Goal: Task Accomplishment & Management: Complete application form

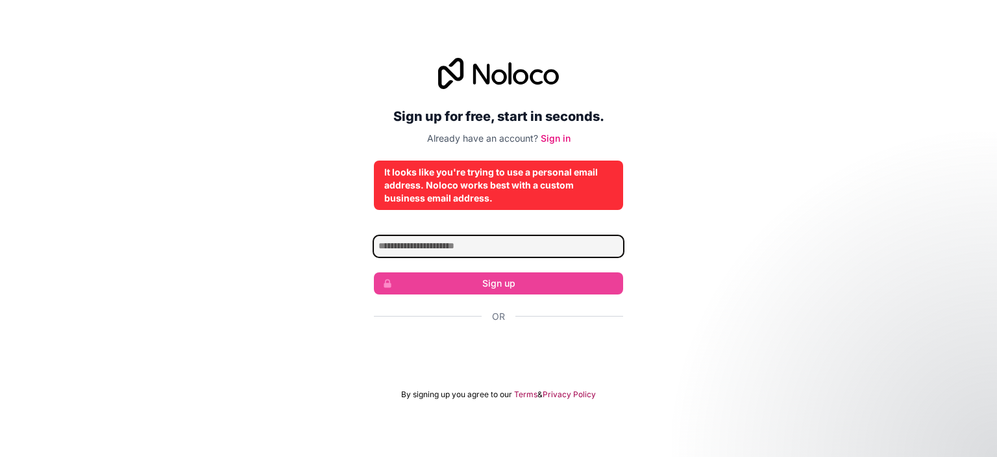
click at [501, 242] on input "Email address" at bounding box center [498, 246] width 249 height 21
type input "*"
type input "**********"
click at [535, 243] on input "**********" at bounding box center [498, 246] width 249 height 21
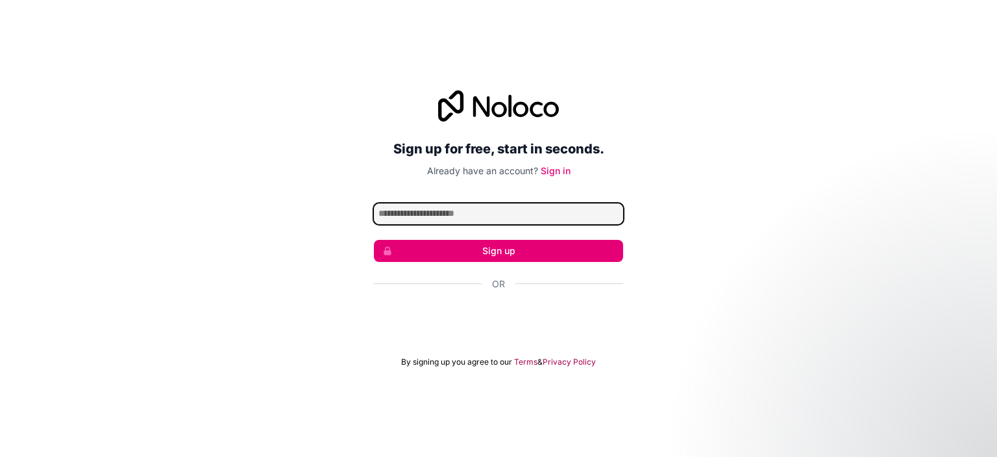
click at [468, 206] on input "Email address" at bounding box center [498, 213] width 249 height 21
type input "**********"
click at [507, 253] on button "Sign up" at bounding box center [498, 251] width 249 height 22
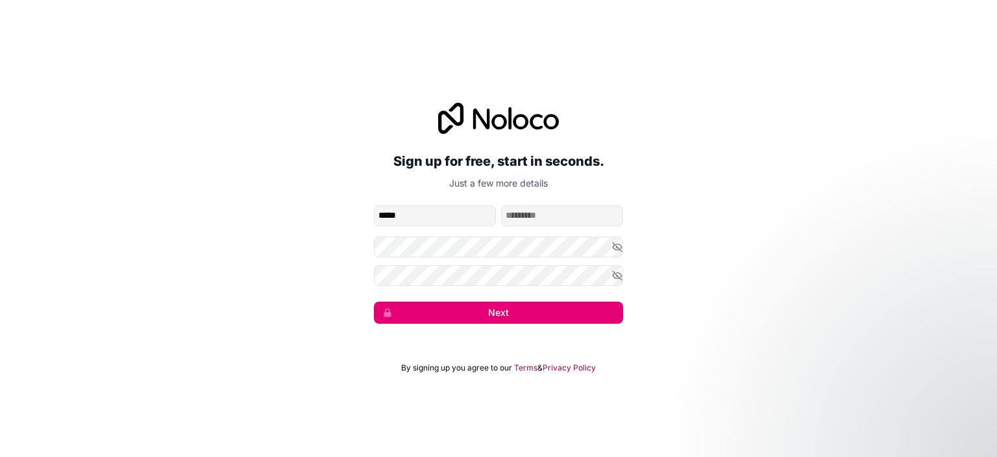
type input "*****"
type input "****"
click at [509, 317] on button "Next" at bounding box center [498, 312] width 249 height 22
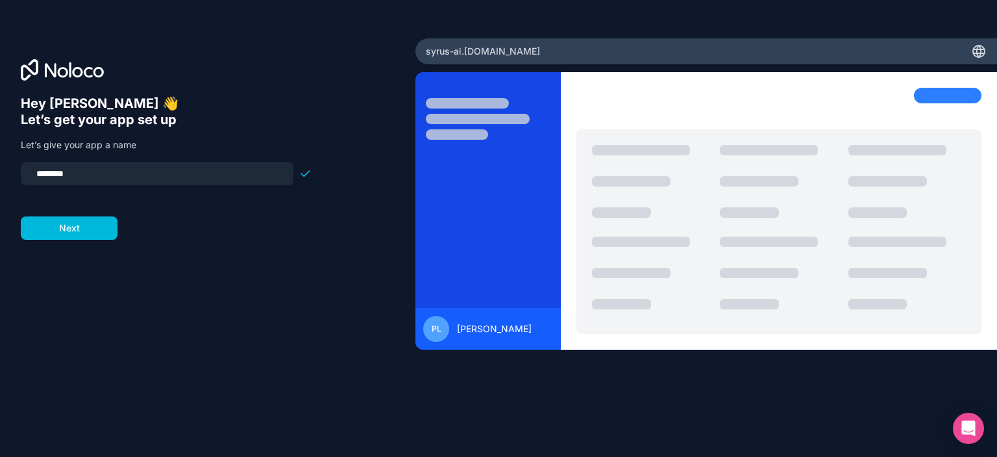
click at [63, 225] on button "Next" at bounding box center [69, 227] width 97 height 23
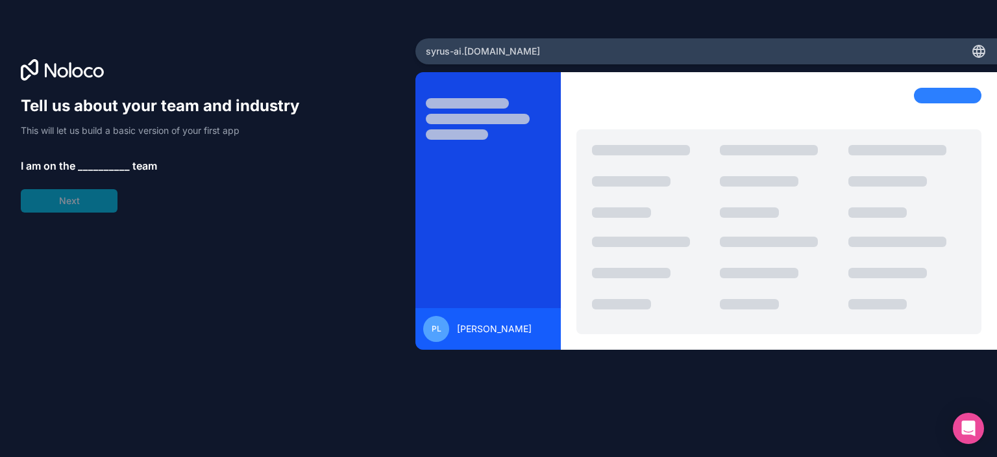
click at [92, 168] on span "__________" at bounding box center [104, 166] width 52 height 16
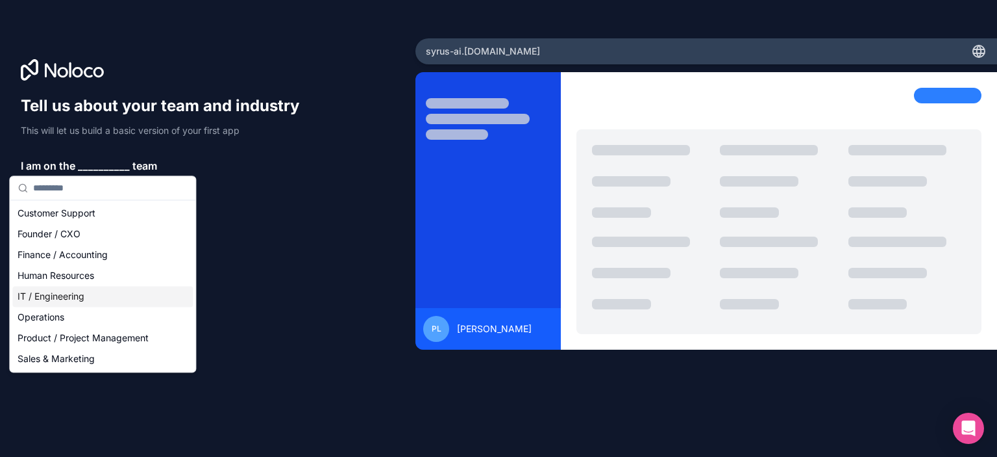
click at [71, 295] on div "IT / Engineering" at bounding box center [102, 296] width 181 height 21
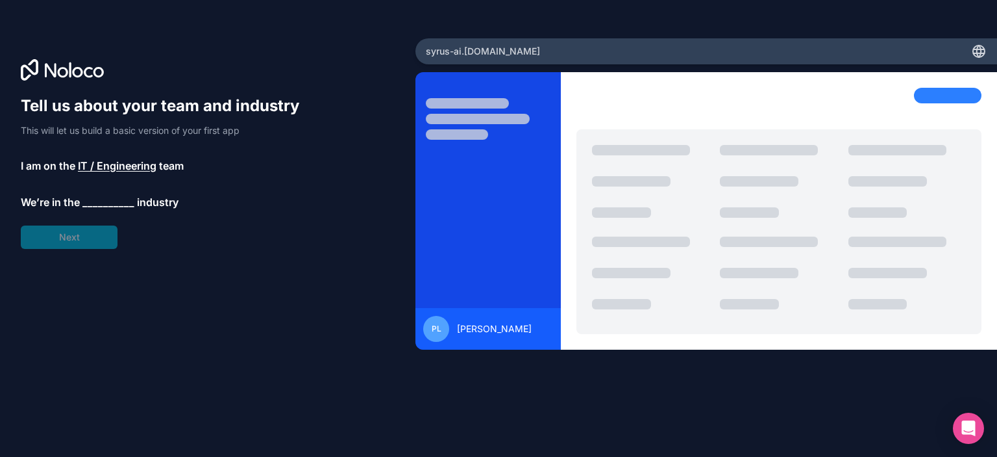
click at [104, 202] on span "__________" at bounding box center [108, 202] width 52 height 16
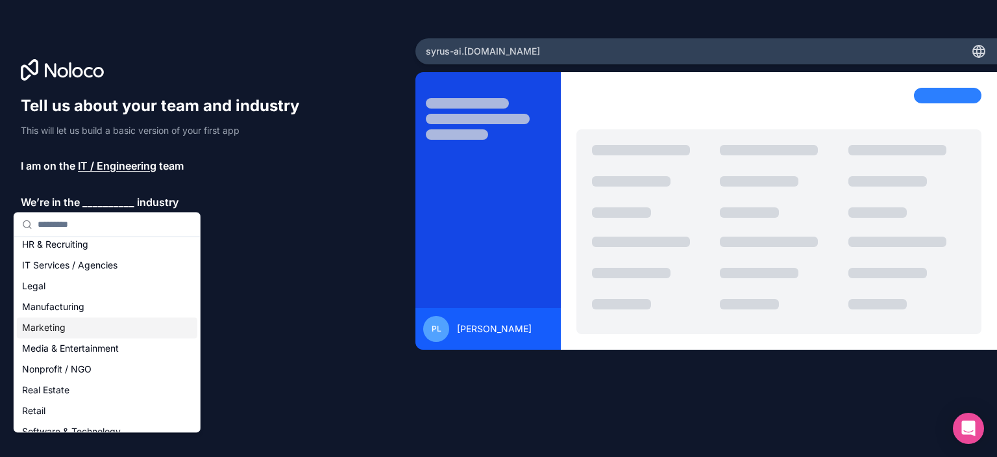
scroll to position [195, 0]
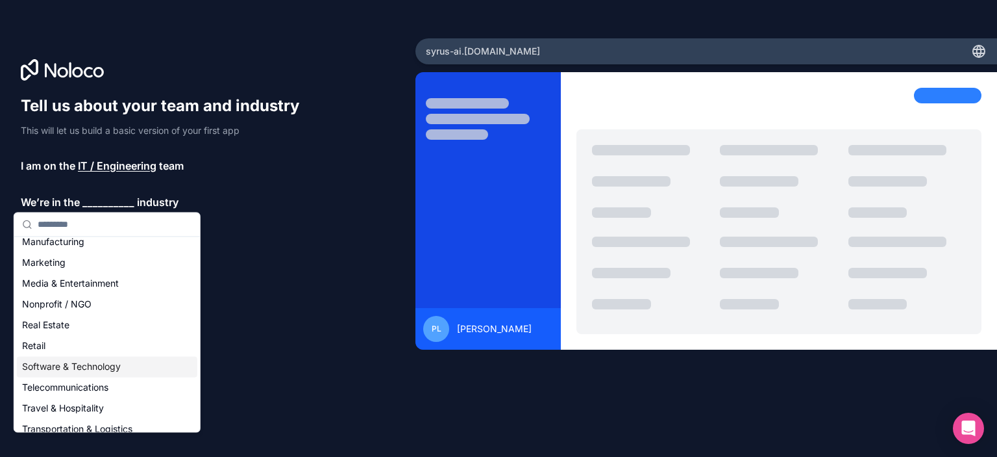
click at [91, 363] on div "Software & Technology" at bounding box center [107, 366] width 181 height 21
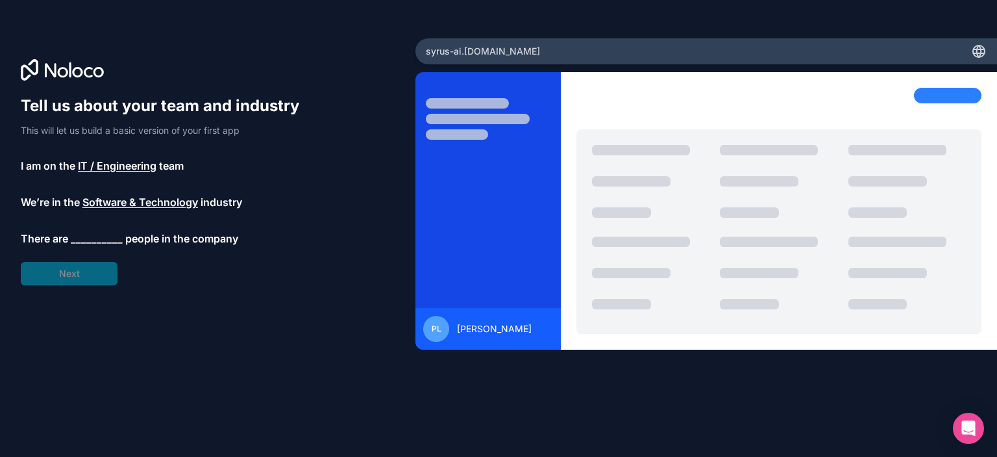
click at [99, 242] on span "__________" at bounding box center [97, 239] width 52 height 16
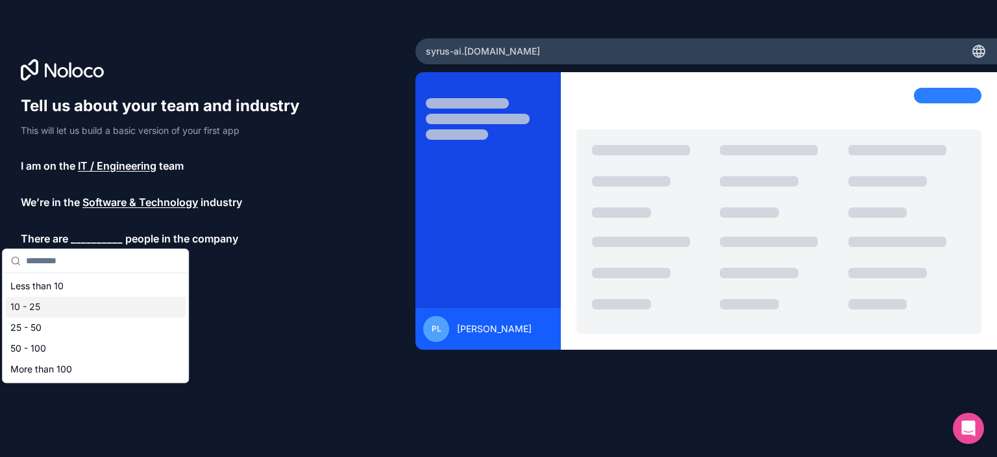
click at [39, 301] on div "10 - 25" at bounding box center [95, 306] width 181 height 21
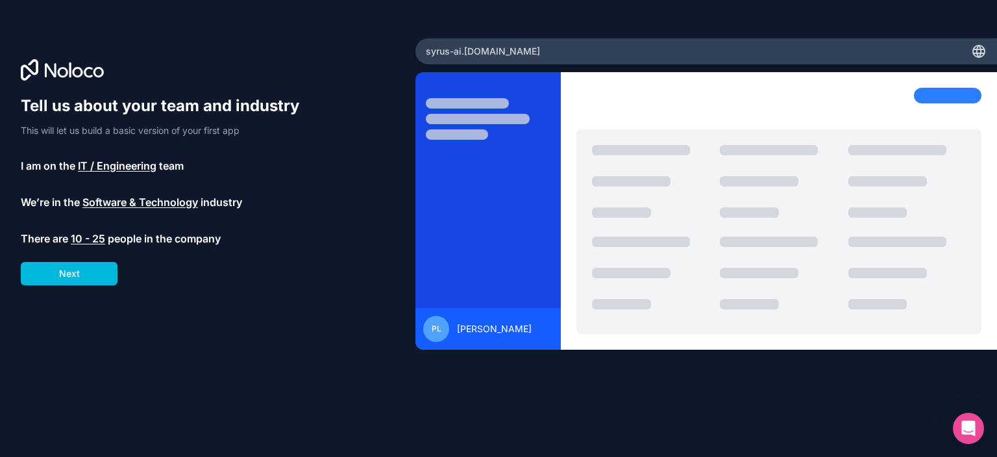
click at [63, 277] on button "Next" at bounding box center [69, 273] width 97 height 23
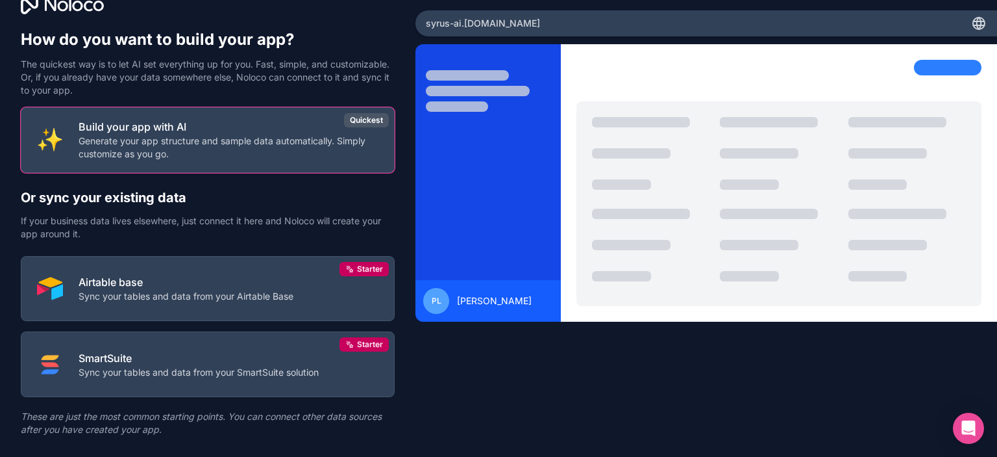
scroll to position [55, 0]
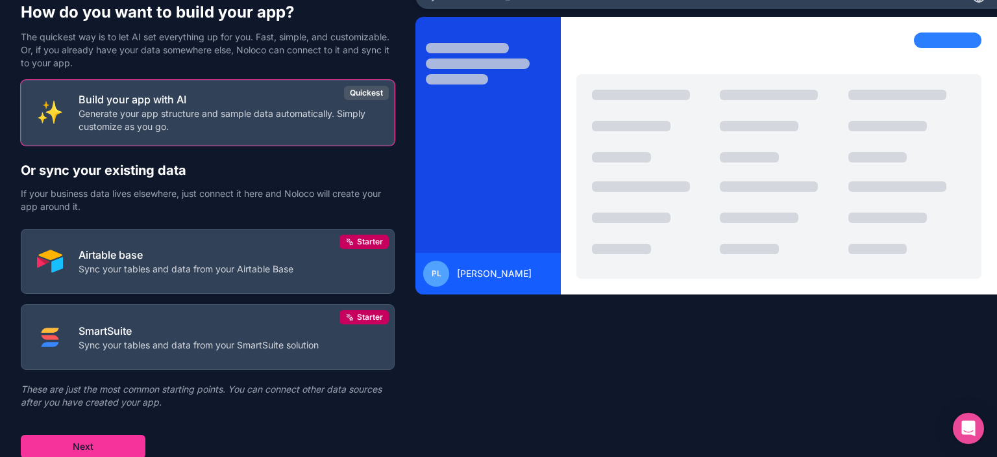
click at [103, 437] on button "Next" at bounding box center [83, 445] width 125 height 23
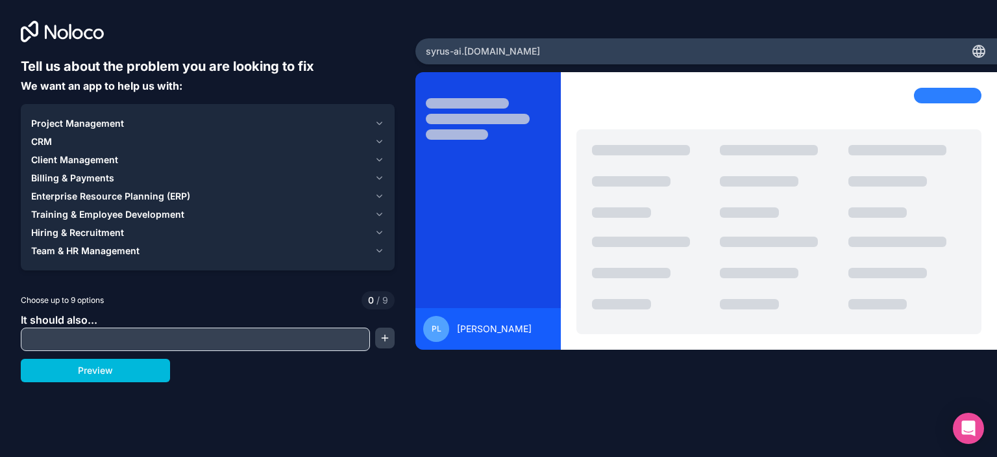
click at [232, 339] on input "text" at bounding box center [195, 339] width 343 height 18
type input "*"
click at [88, 374] on button "Preview" at bounding box center [95, 369] width 149 height 23
drag, startPoint x: 59, startPoint y: 340, endPoint x: 0, endPoint y: 334, distance: 59.4
click at [0, 334] on div "Tell us about the problem you are looking to fix We want an app to help us with…" at bounding box center [208, 190] width 416 height 381
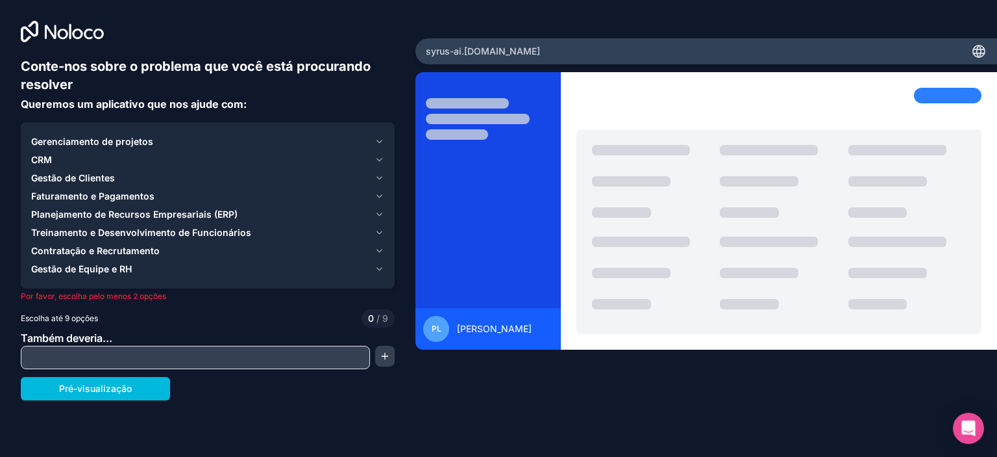
click at [42, 357] on input "text" at bounding box center [195, 357] width 343 height 18
type input "*"
click at [102, 384] on font "Pré-visualização" at bounding box center [95, 387] width 73 height 11
click at [106, 140] on font "Gerenciamento de projetos" at bounding box center [92, 141] width 122 height 11
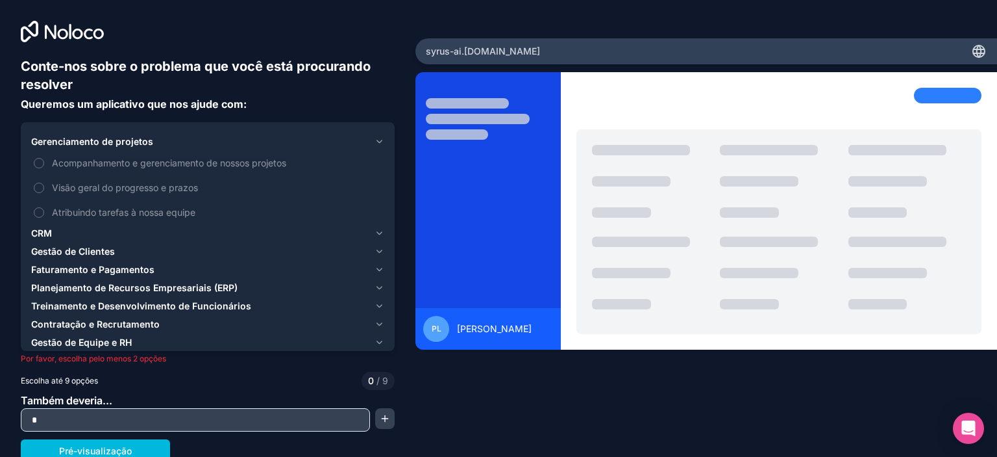
click at [40, 211] on button "Atribuindo tarefas à nossa equipe" at bounding box center [39, 212] width 10 height 10
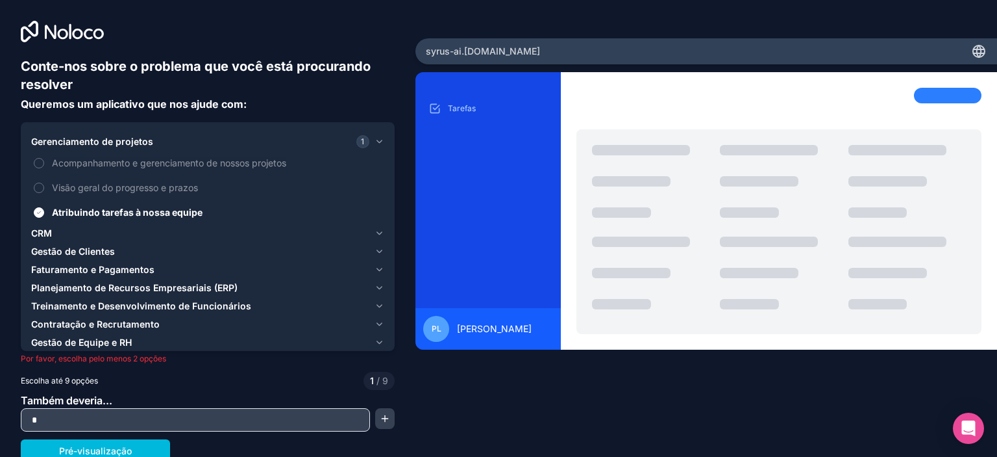
click at [67, 232] on div "CRM" at bounding box center [200, 233] width 338 height 13
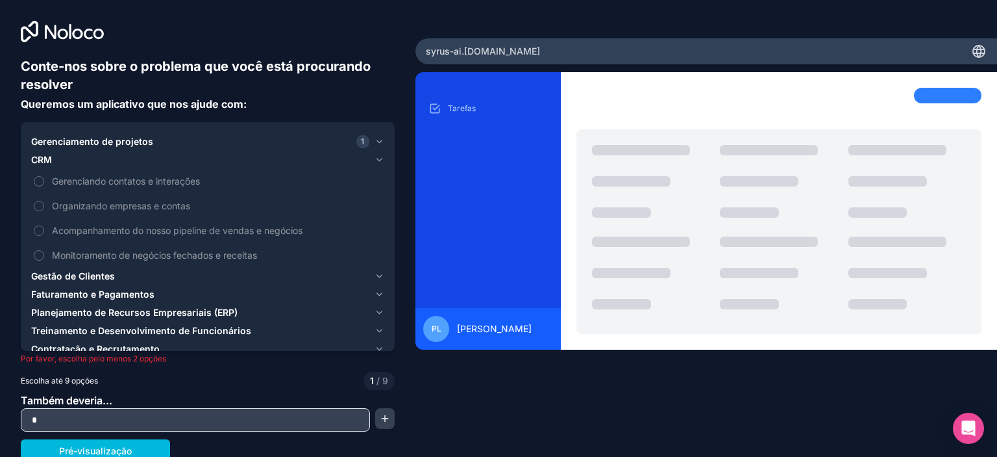
click at [43, 179] on button "Gerenciando contatos e interações" at bounding box center [39, 181] width 10 height 10
click at [99, 276] on font "Gestão de Clientes" at bounding box center [73, 275] width 84 height 11
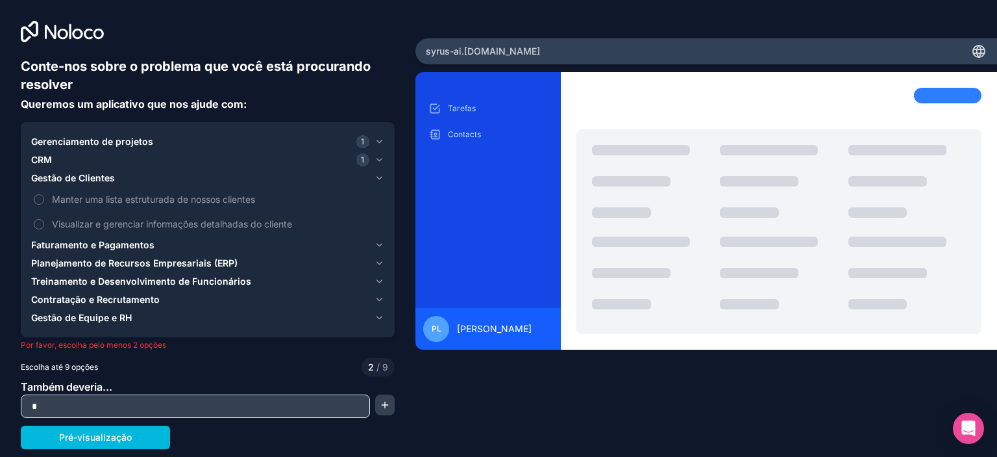
click at [39, 199] on button "Manter uma lista estruturada de nossos clientes" at bounding box center [39, 199] width 10 height 10
click at [49, 243] on font "Faturamento e Pagamentos" at bounding box center [92, 244] width 123 height 11
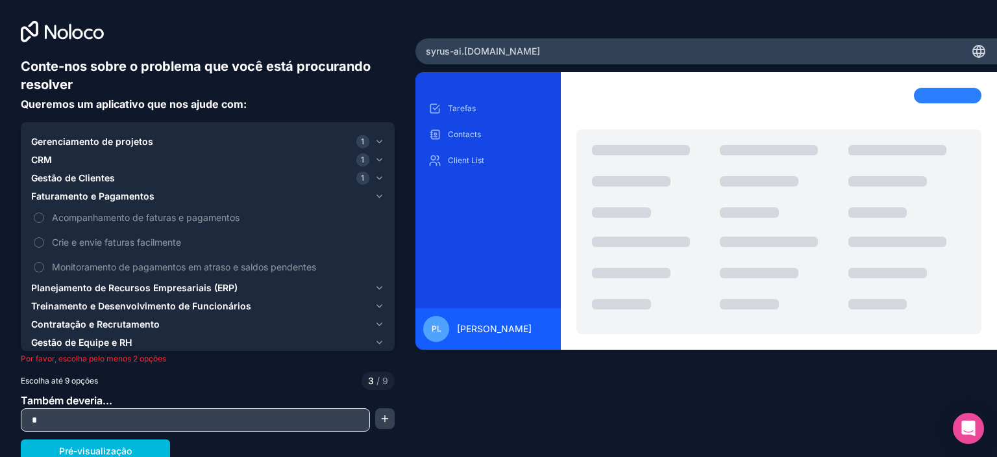
click at [42, 262] on button "Monitoramento de pagamentos em atraso e saldos pendentes" at bounding box center [39, 267] width 10 height 10
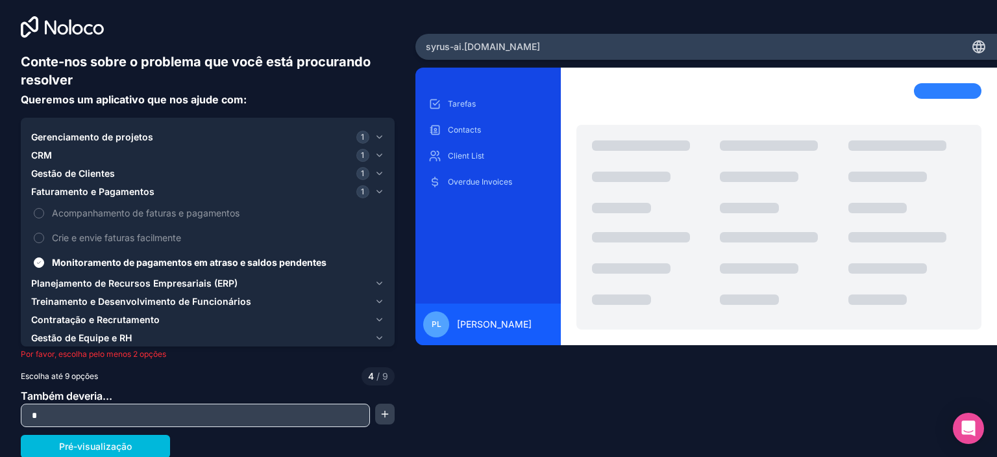
scroll to position [5, 0]
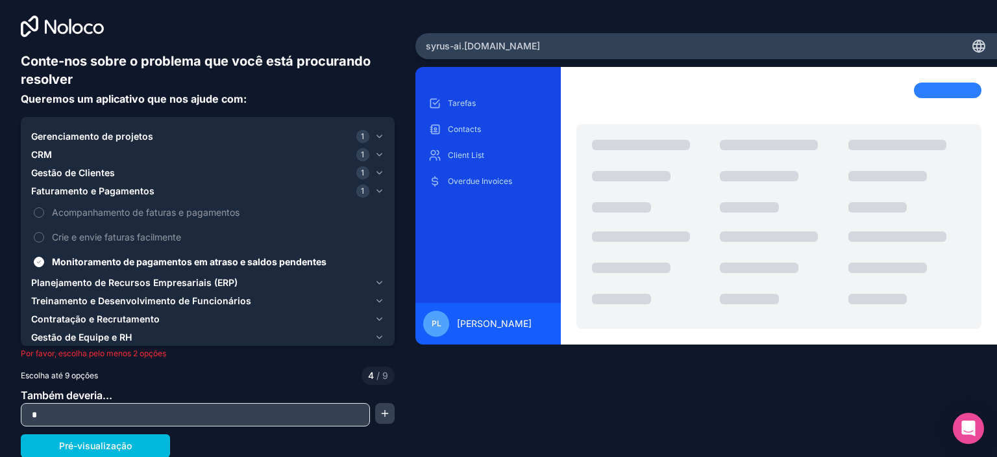
click at [102, 281] on font "Planejamento de Recursos Empresariais (ERP)" at bounding box center [134, 282] width 207 height 11
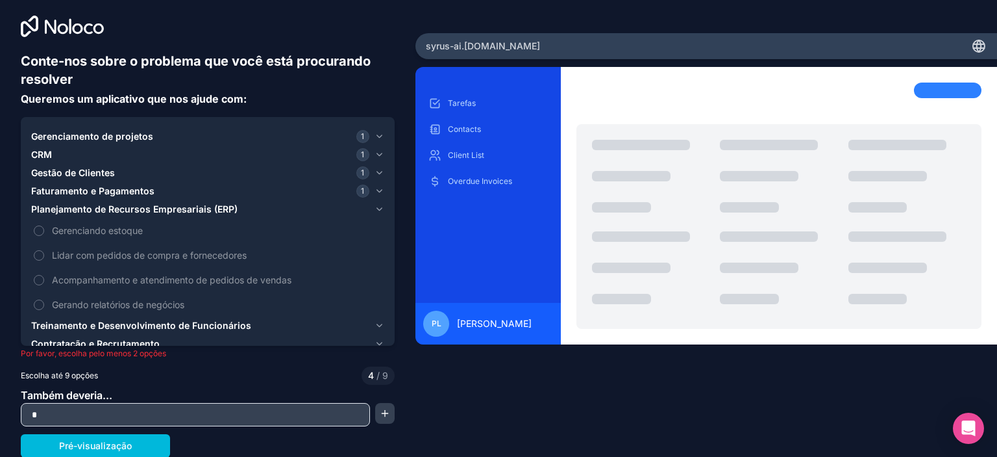
click at [40, 228] on button "Gerenciando estoque" at bounding box center [39, 230] width 10 height 10
click at [90, 324] on font "Treinamento e Desenvolvimento de Funcionários" at bounding box center [141, 325] width 220 height 11
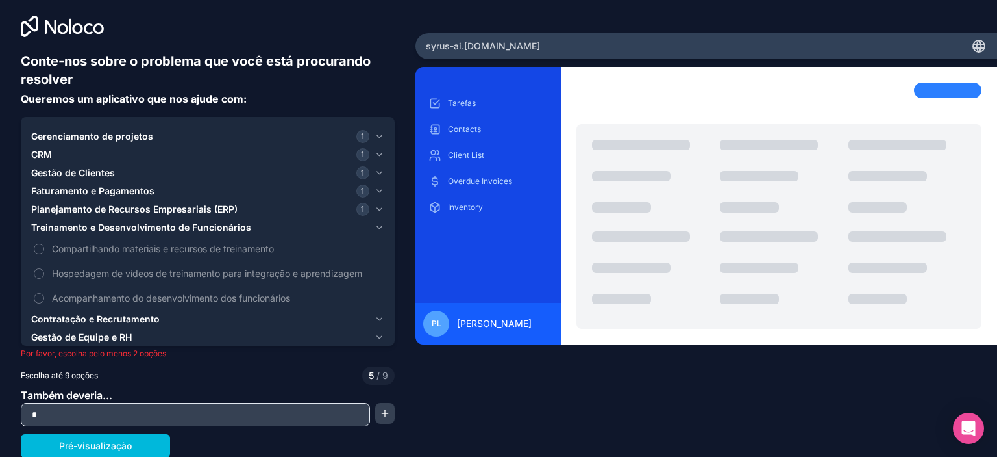
click at [42, 292] on label "Acompanhamento do desenvolvimento dos funcionários" at bounding box center [207, 298] width 353 height 24
click at [42, 293] on button "Acompanhamento do desenvolvimento dos funcionários" at bounding box center [39, 298] width 10 height 10
click at [127, 314] on font "Contratação e Recrutamento" at bounding box center [95, 318] width 129 height 11
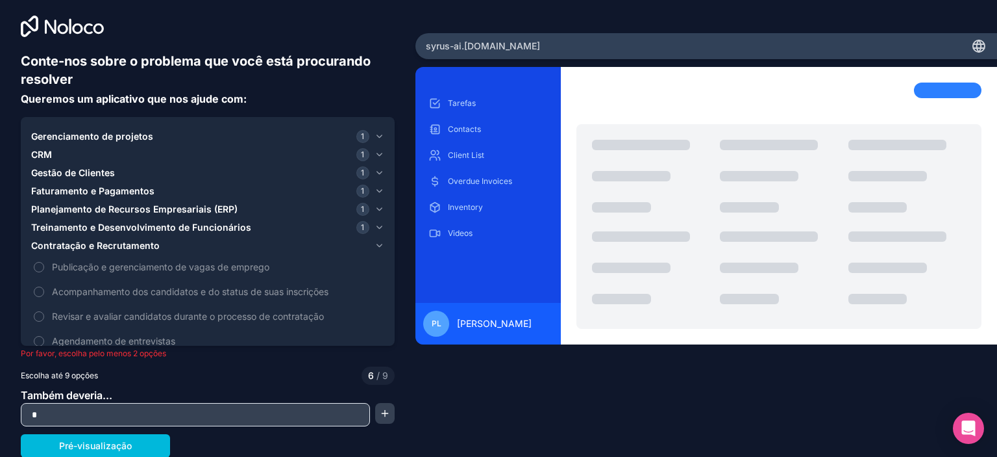
click at [40, 339] on button "Agendamento de entrevistas" at bounding box center [39, 341] width 10 height 10
click at [125, 446] on font "Pré-visualização" at bounding box center [95, 445] width 73 height 11
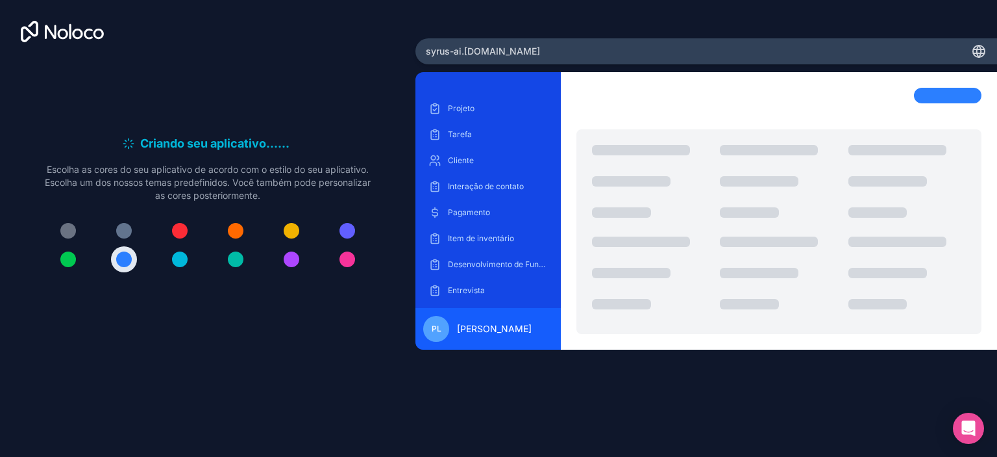
click at [451, 105] on font "Projeto" at bounding box center [461, 108] width 27 height 10
click at [462, 129] on font "Tarefa" at bounding box center [460, 134] width 24 height 10
click at [478, 157] on p "Cliente" at bounding box center [498, 160] width 100 height 10
click at [498, 183] on font "Interação de contato" at bounding box center [486, 186] width 76 height 10
click at [483, 207] on font "Pagamento" at bounding box center [469, 212] width 42 height 10
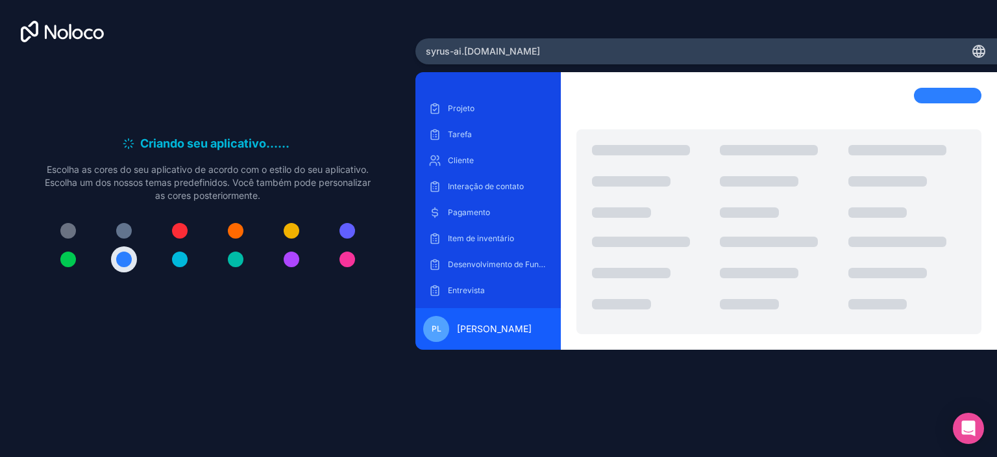
click at [467, 289] on font "Entrevista" at bounding box center [466, 290] width 37 height 10
click at [153, 43] on div "Criando seu aplicativo... . . . Enquanto isso, vamos personalizá-lo! Escolha as…" at bounding box center [208, 190] width 416 height 381
